Goal: Task Accomplishment & Management: Manage account settings

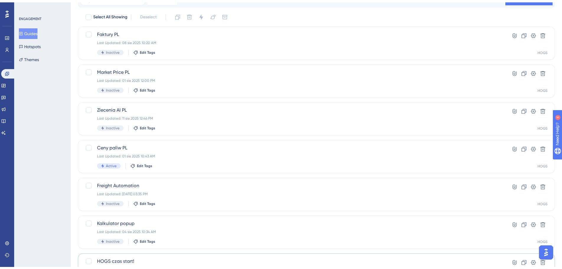
scroll to position [89, 0]
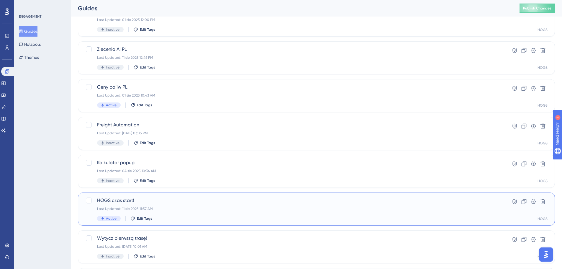
click at [208, 205] on div "HOGS czas start! Last Updated: 11 sie 2025 11:57 AM Active Edit Tags" at bounding box center [293, 209] width 392 height 24
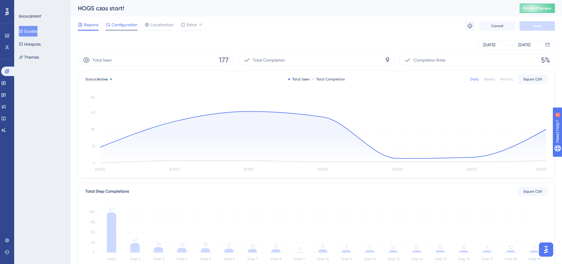
click at [128, 24] on span "Configuration" at bounding box center [125, 24] width 26 height 7
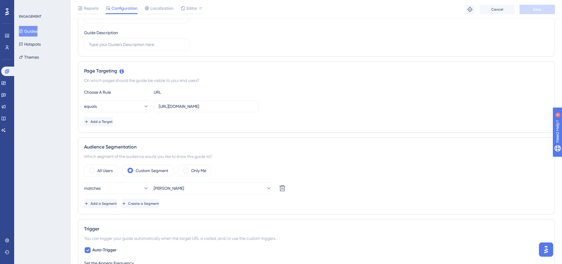
scroll to position [59, 0]
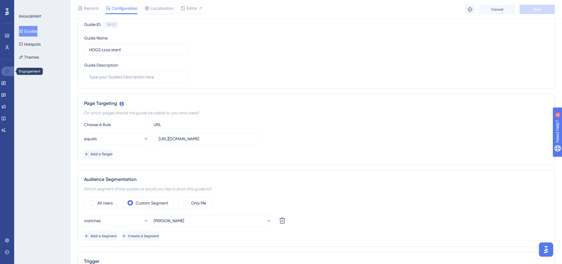
click at [4, 72] on link at bounding box center [8, 71] width 14 height 9
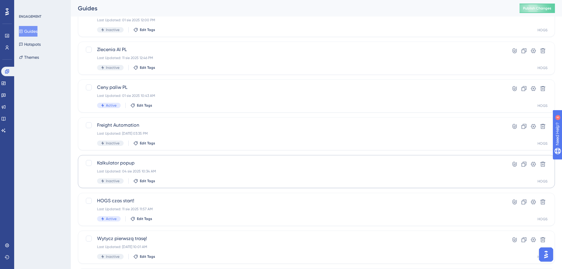
scroll to position [89, 0]
click at [213, 166] on div "Kalkulator popup Last Updated: 04 sie 2025 10:34 AM Inactive Edit Tags" at bounding box center [293, 171] width 392 height 24
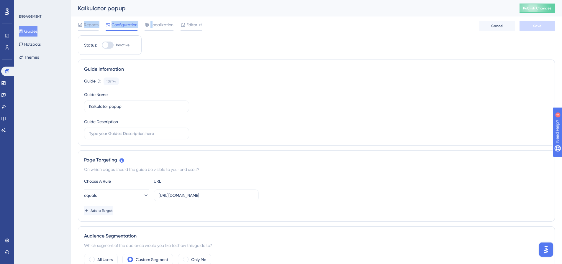
drag, startPoint x: 154, startPoint y: 20, endPoint x: 155, endPoint y: 7, distance: 13.0
click at [155, 7] on div "Kalkulator popup Publish Changes Reports Configuration Localization Editor Canc…" at bounding box center [316, 17] width 477 height 35
click at [155, 7] on div "Kalkulator popup" at bounding box center [291, 8] width 427 height 8
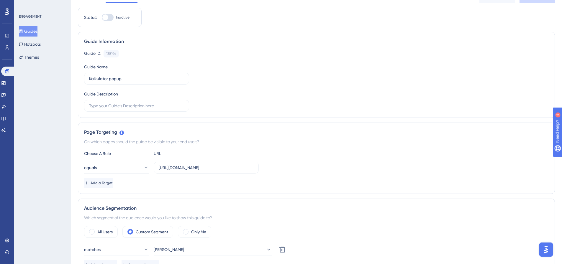
scroll to position [118, 0]
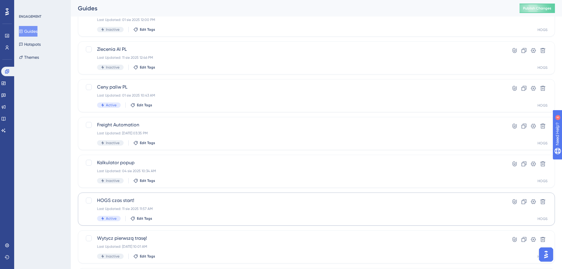
scroll to position [140, 0]
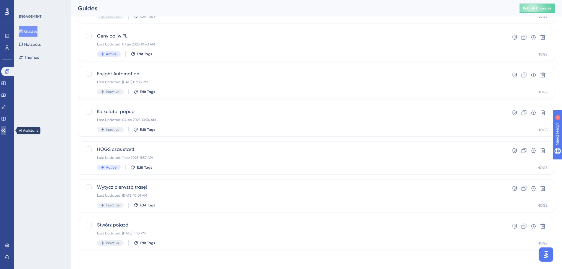
click at [4, 130] on link at bounding box center [3, 130] width 5 height 9
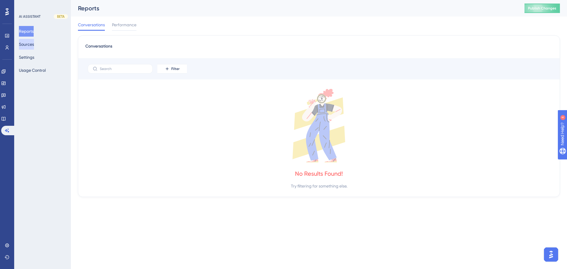
click at [34, 47] on button "Sources" at bounding box center [26, 44] width 15 height 11
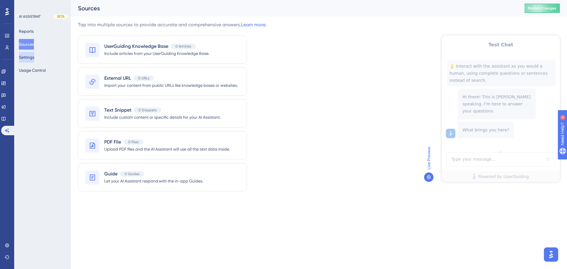
click at [27, 53] on button "Settings" at bounding box center [26, 57] width 15 height 11
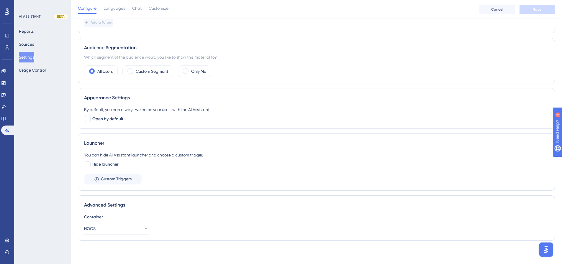
scroll to position [100, 0]
click at [5, 83] on icon at bounding box center [3, 83] width 4 height 4
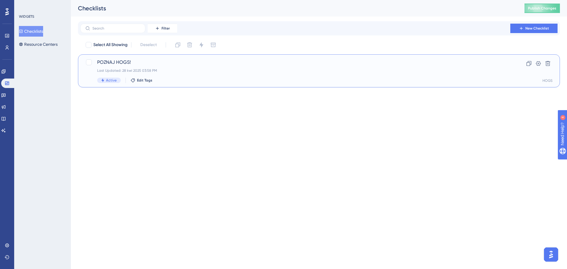
click at [224, 66] on div "POZNAJ HOGS! Last Updated: 28 kwi 2025 03:58 PM Active Edit Tags" at bounding box center [295, 71] width 396 height 24
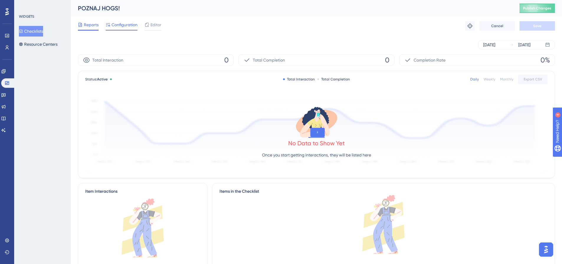
click at [119, 27] on span "Configuration" at bounding box center [125, 24] width 26 height 7
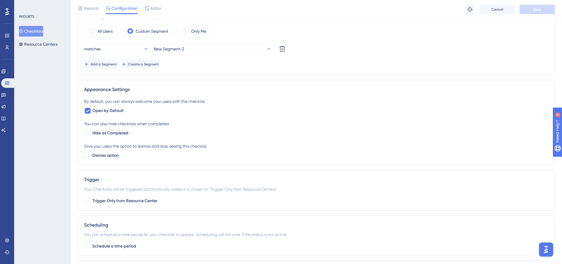
scroll to position [73, 0]
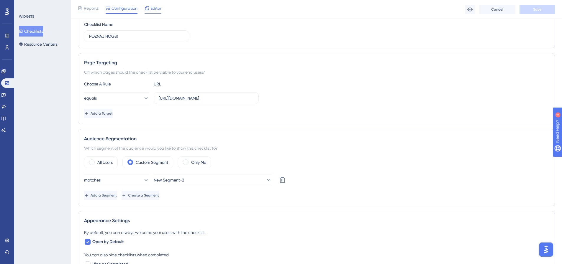
click at [152, 9] on span "Editor" at bounding box center [156, 8] width 11 height 7
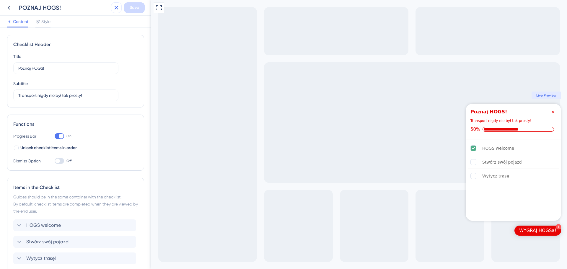
click at [119, 6] on icon at bounding box center [116, 7] width 7 height 7
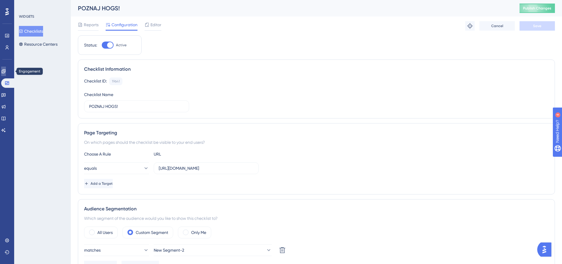
click at [6, 73] on icon at bounding box center [3, 71] width 5 height 5
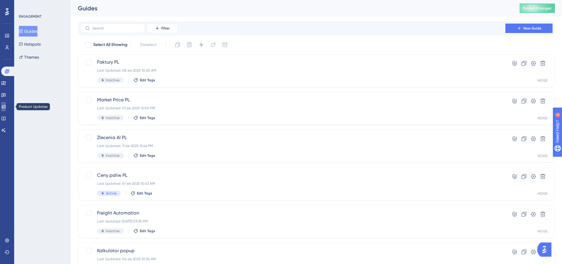
click at [6, 103] on link at bounding box center [3, 106] width 5 height 9
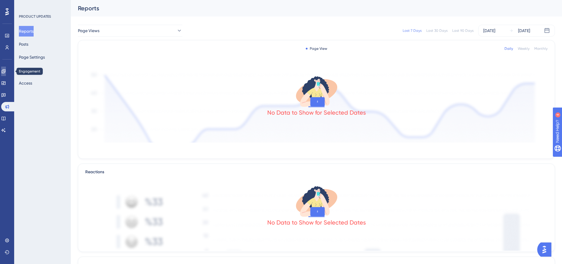
click at [5, 73] on icon at bounding box center [3, 71] width 4 height 4
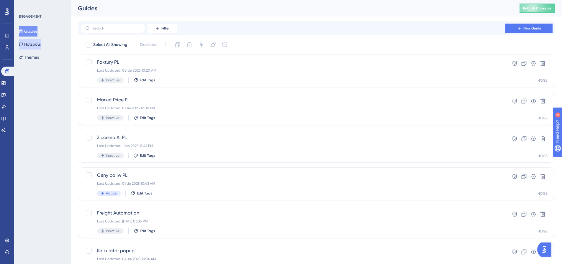
click at [34, 46] on button "Hotspots" at bounding box center [30, 44] width 22 height 11
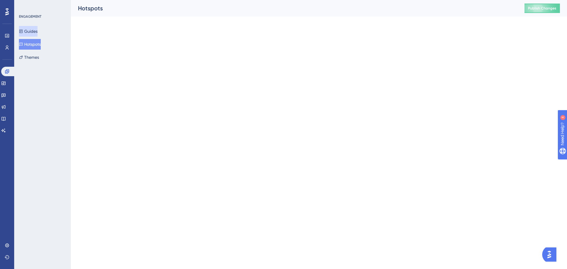
click at [37, 33] on button "Guides" at bounding box center [28, 31] width 19 height 11
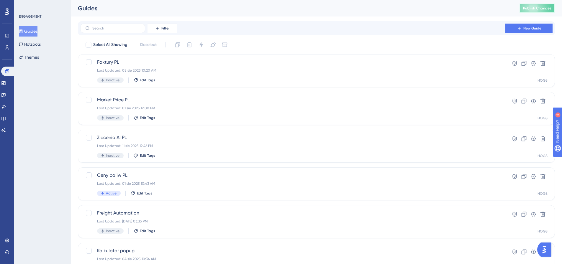
click at [543, 6] on span "Publish Changes" at bounding box center [537, 8] width 28 height 5
